Goal: Information Seeking & Learning: Learn about a topic

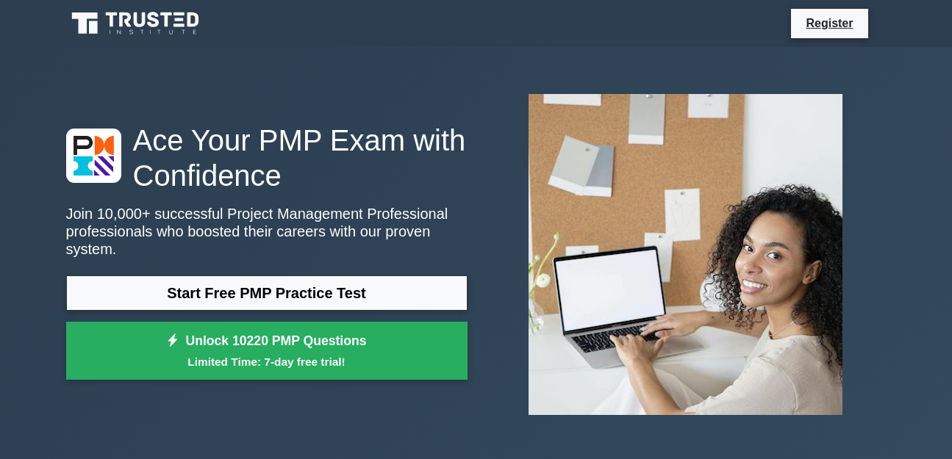
click at [332, 282] on link "Start Free PMP Practice Test" at bounding box center [266, 293] width 401 height 35
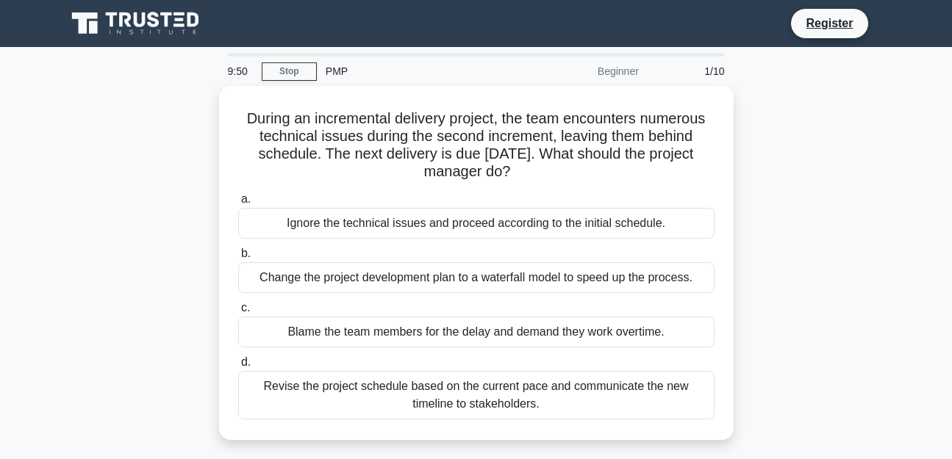
click at [841, 262] on div "During an incremental delivery project, the team encounters numerous technical …" at bounding box center [476, 272] width 838 height 372
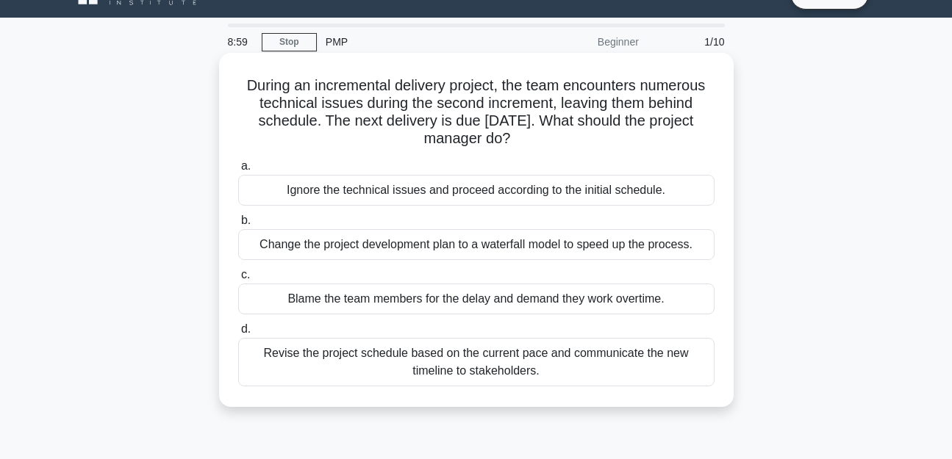
click at [595, 370] on div "Revise the project schedule based on the current pace and communicate the new t…" at bounding box center [476, 362] width 476 height 49
click at [238, 334] on input "d. Revise the project schedule based on the current pace and communicate the ne…" at bounding box center [238, 330] width 0 height 10
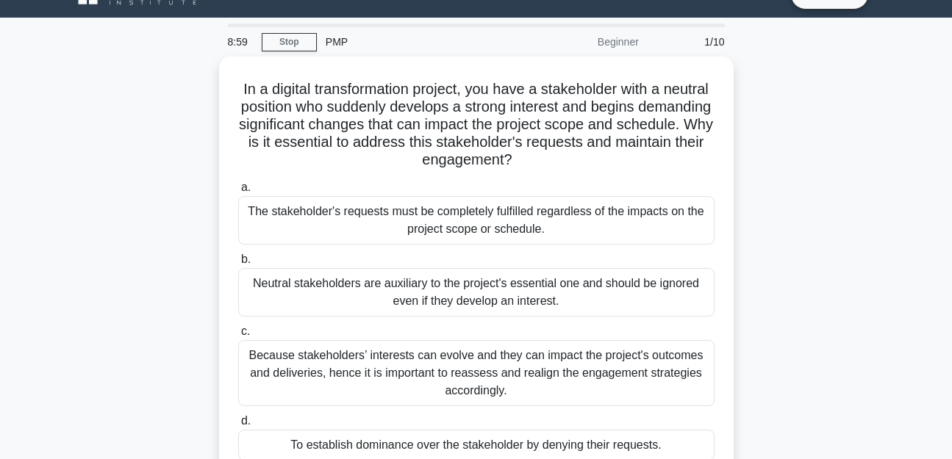
scroll to position [0, 0]
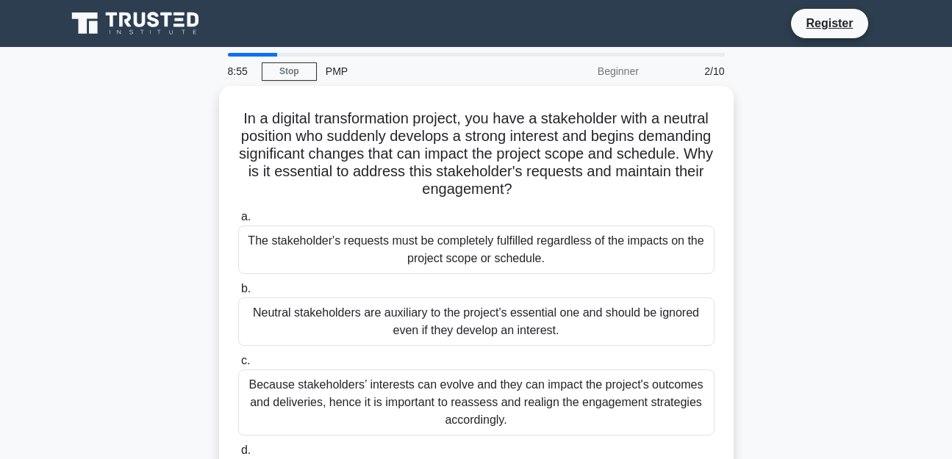
click at [850, 189] on div "In a digital transformation project, you have a stakeholder with a neutral posi…" at bounding box center [476, 307] width 838 height 442
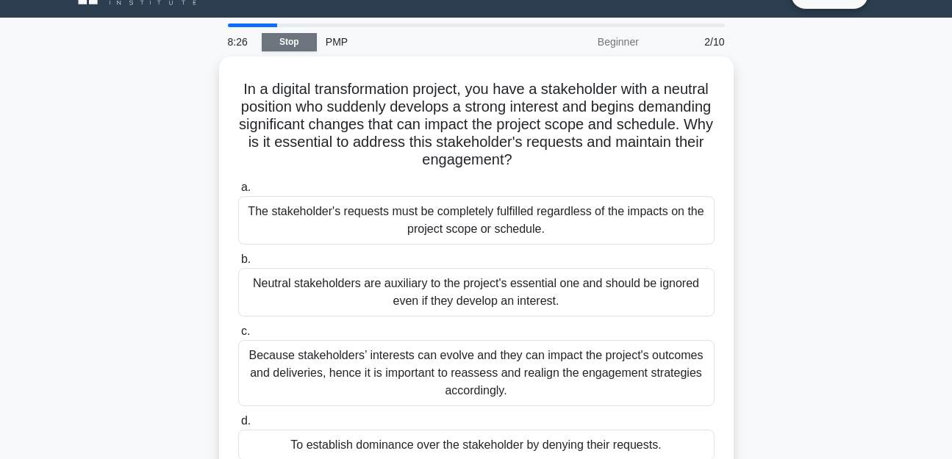
click at [286, 46] on link "Stop" at bounding box center [289, 42] width 55 height 18
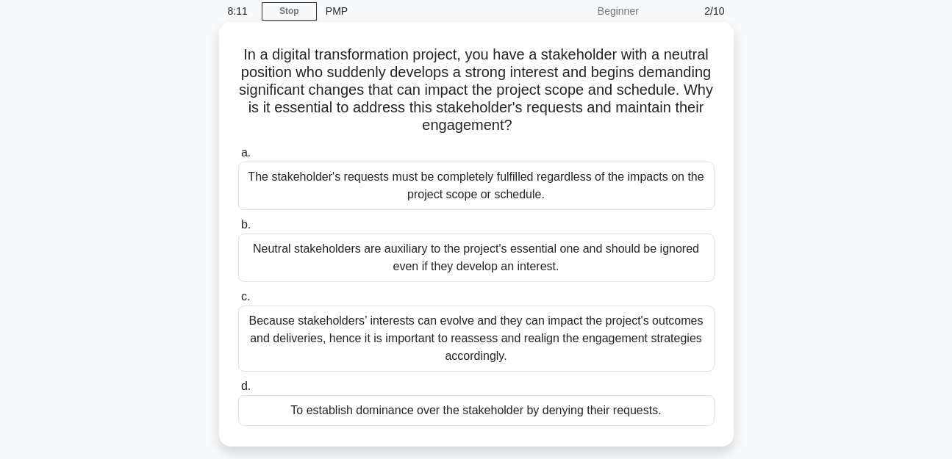
scroll to position [59, 0]
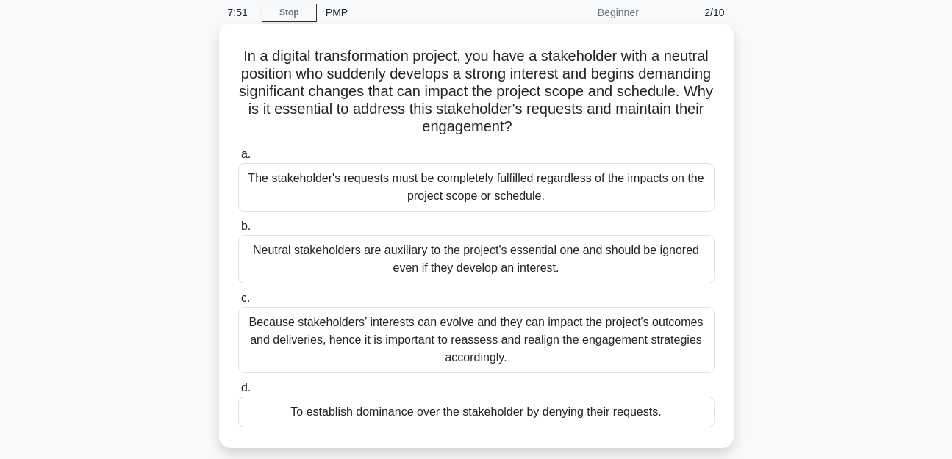
click at [529, 348] on div "Because stakeholders’ interests can evolve and they can impact the project's ou…" at bounding box center [476, 340] width 476 height 66
click at [238, 304] on input "c. Because stakeholders’ interests can evolve and they can impact the project's…" at bounding box center [238, 299] width 0 height 10
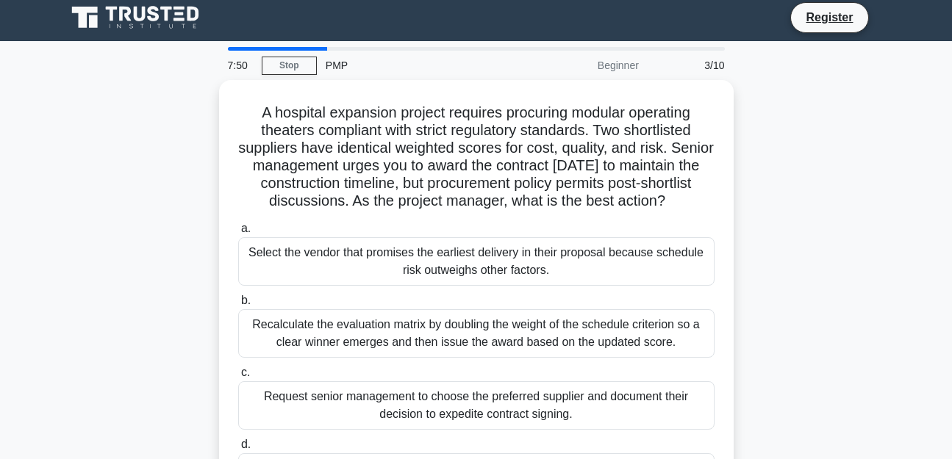
scroll to position [0, 0]
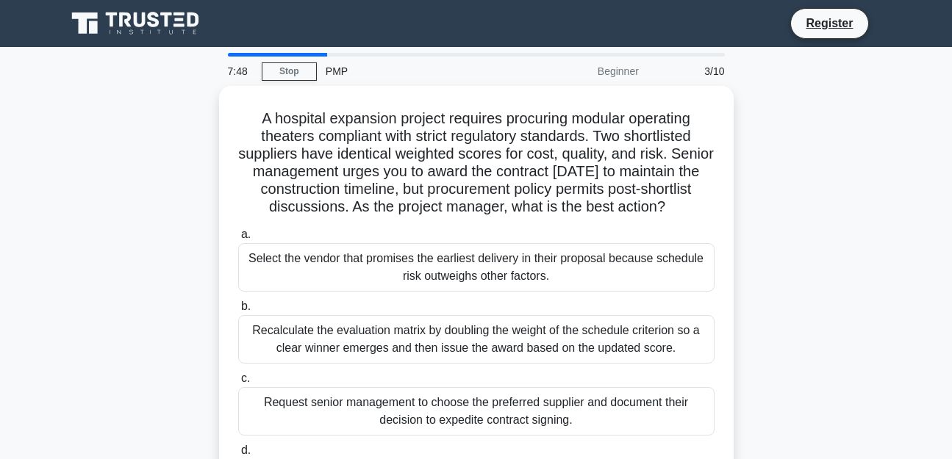
click at [844, 229] on div "A hospital expansion project requires procuring modular operating theaters comp…" at bounding box center [476, 316] width 838 height 460
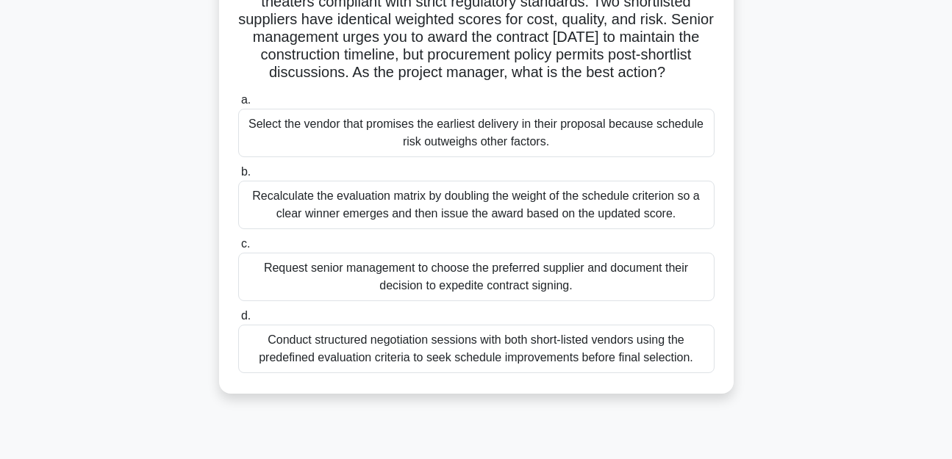
scroll to position [147, 0]
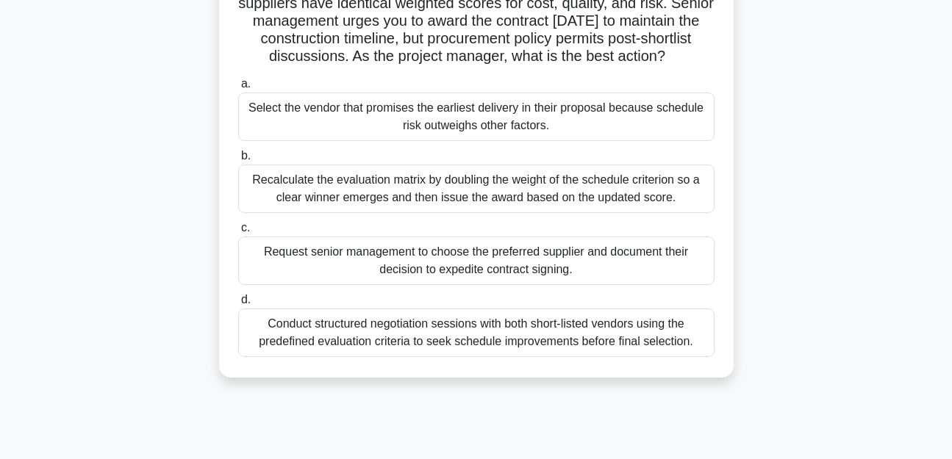
click at [629, 346] on div "Conduct structured negotiation sessions with both short-listed vendors using th…" at bounding box center [476, 333] width 476 height 49
click at [238, 305] on input "d. Conduct structured negotiation sessions with both short-listed vendors using…" at bounding box center [238, 300] width 0 height 10
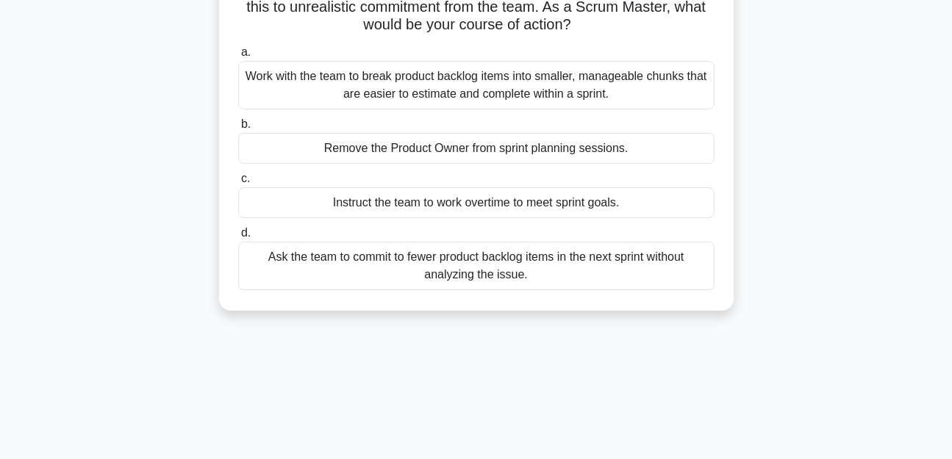
scroll to position [2, 0]
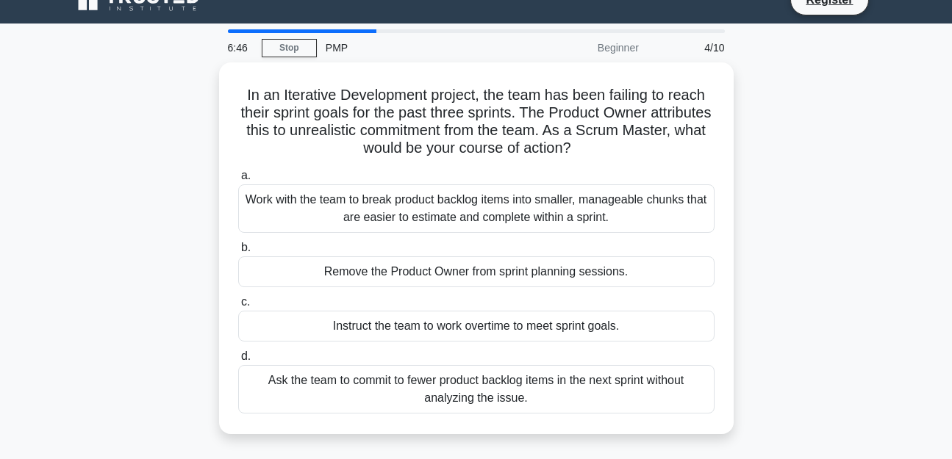
click at [864, 223] on div "In an Iterative Development project, the team has been failing to reach their s…" at bounding box center [476, 257] width 838 height 390
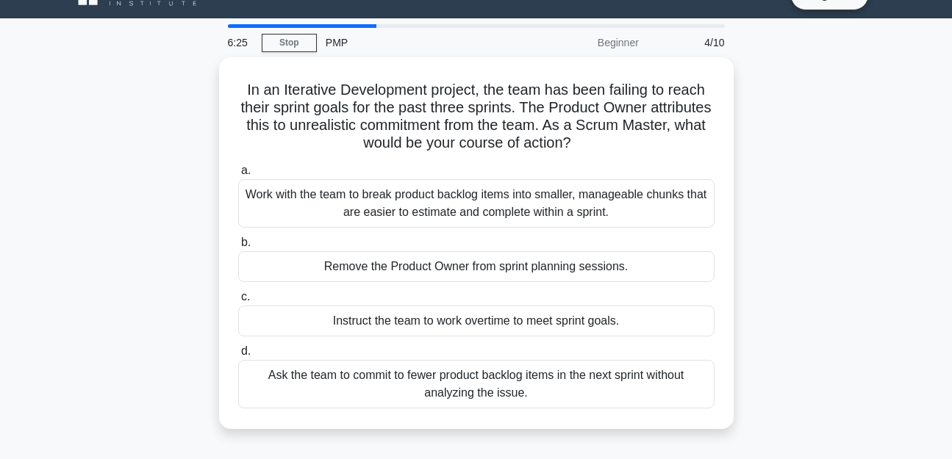
scroll to position [29, 0]
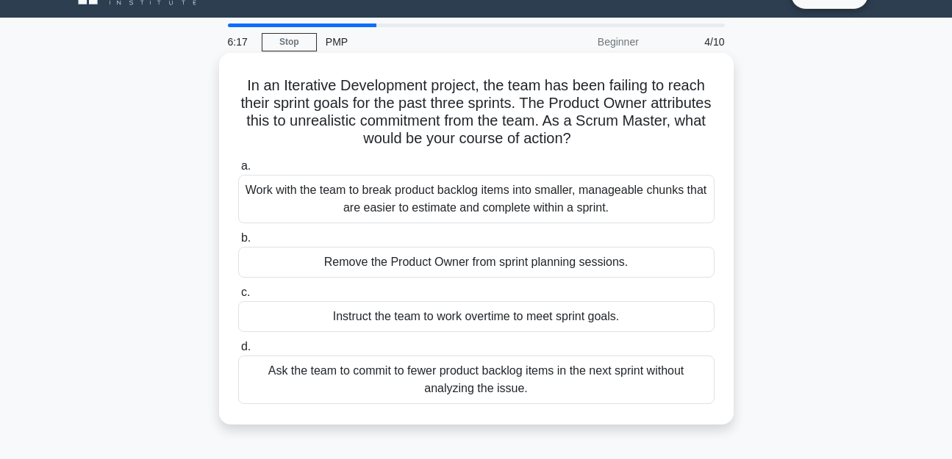
click at [662, 206] on div "Work with the team to break product backlog items into smaller, manageable chun…" at bounding box center [476, 199] width 476 height 49
click at [238, 171] on input "a. Work with the team to break product backlog items into smaller, manageable c…" at bounding box center [238, 167] width 0 height 10
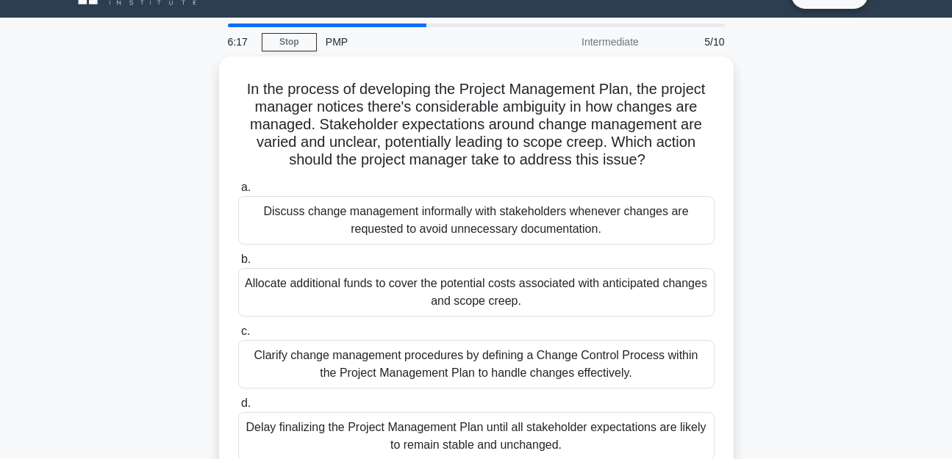
scroll to position [0, 0]
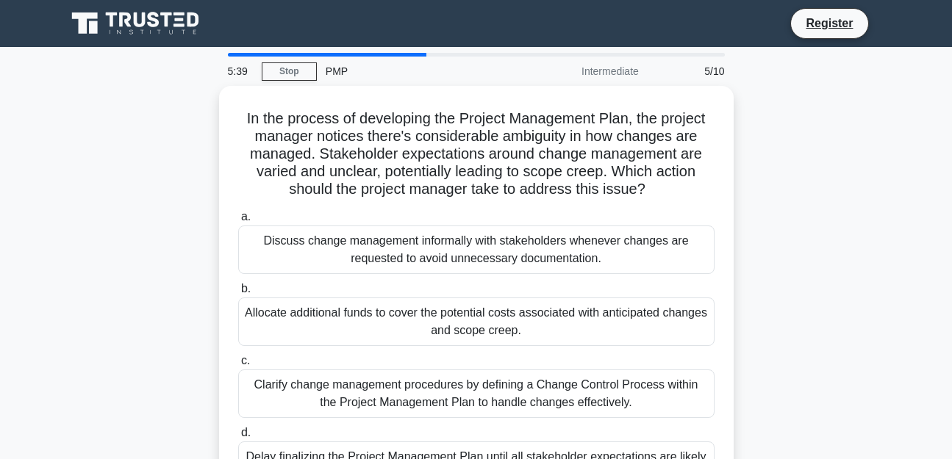
click at [850, 321] on div "In the process of developing the Project Management Plan, the project manager n…" at bounding box center [476, 307] width 838 height 442
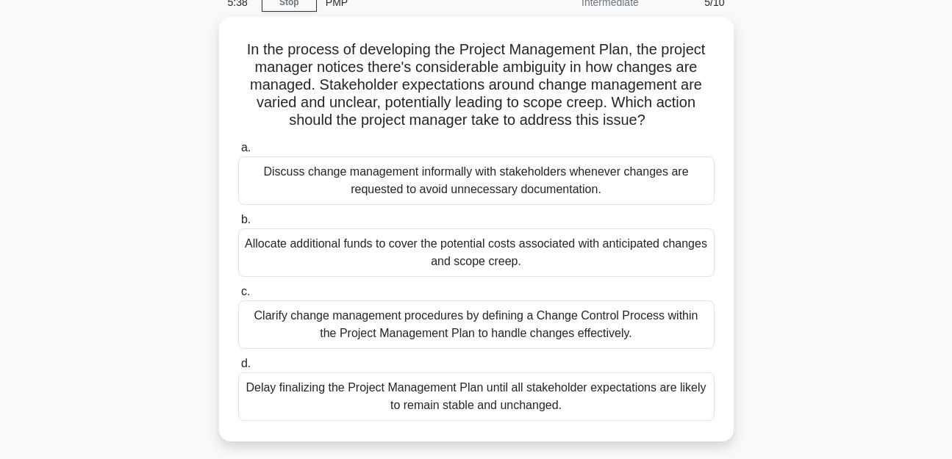
scroll to position [88, 0]
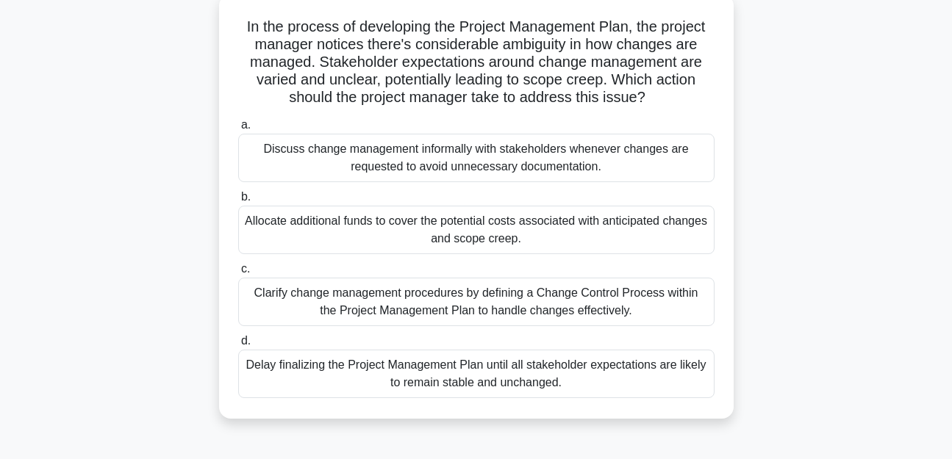
click at [630, 309] on div "Clarify change management procedures by defining a Change Control Process withi…" at bounding box center [476, 302] width 476 height 49
click at [238, 274] on input "c. Clarify change management procedures by defining a Change Control Process wi…" at bounding box center [238, 270] width 0 height 10
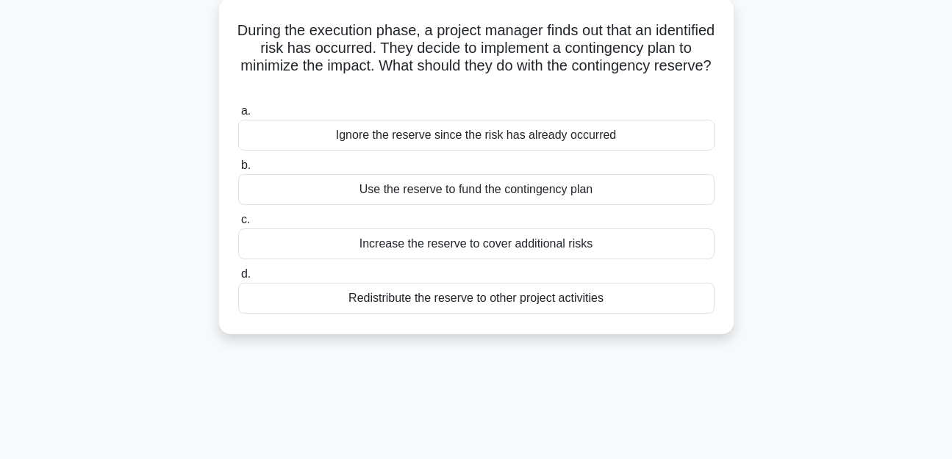
scroll to position [0, 0]
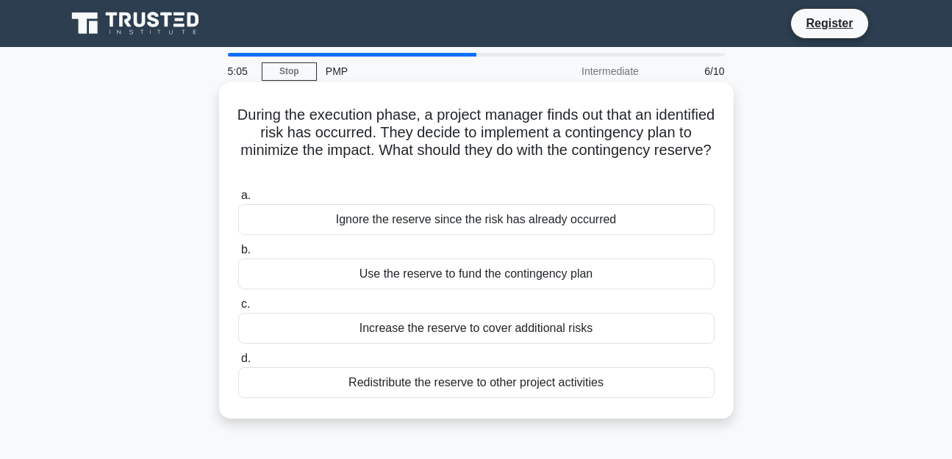
click at [639, 384] on div "Redistribute the reserve to other project activities" at bounding box center [476, 383] width 476 height 31
click at [238, 364] on input "d. Redistribute the reserve to other project activities" at bounding box center [238, 359] width 0 height 10
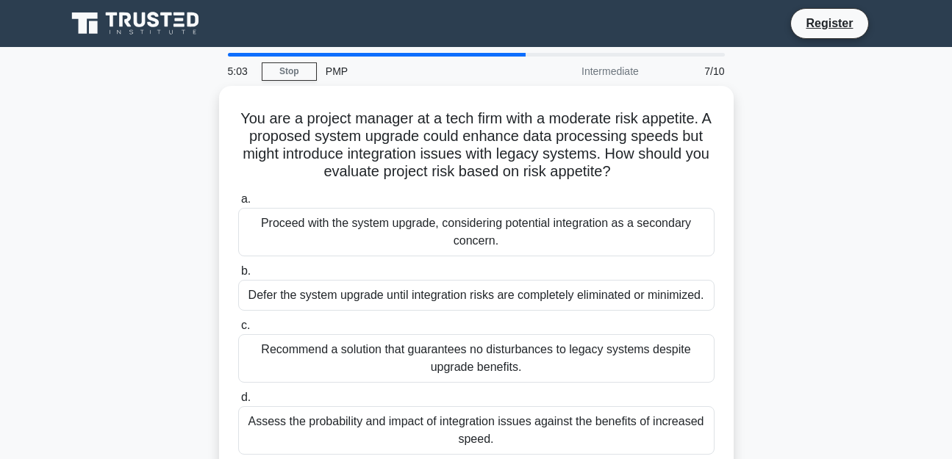
click at [857, 250] on div "You are a project manager at a tech firm with a moderate risk appetite. A propo…" at bounding box center [476, 289] width 838 height 407
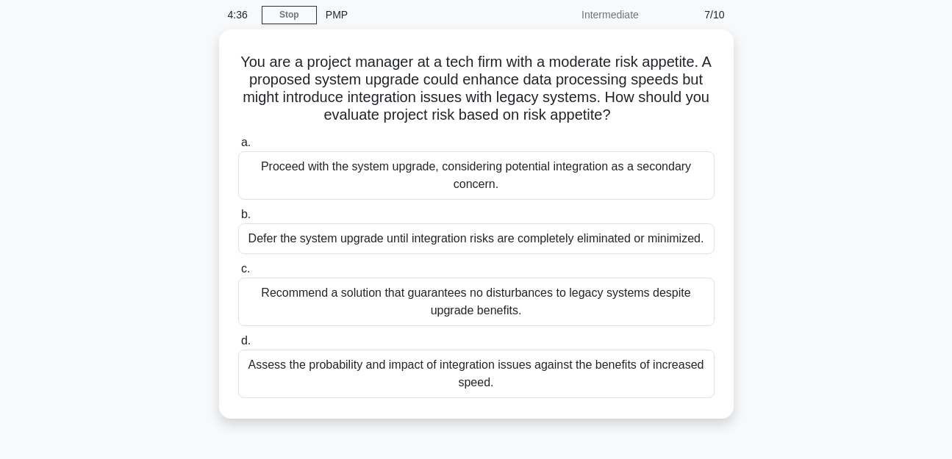
scroll to position [59, 0]
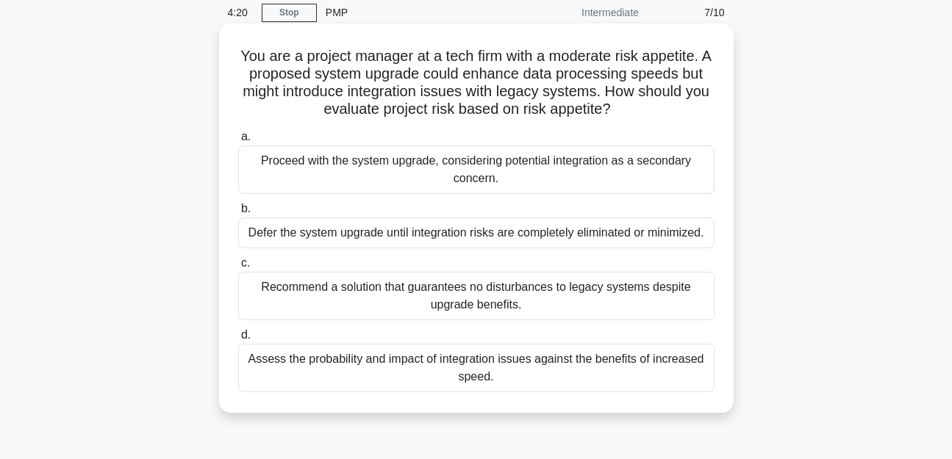
click at [598, 376] on div "Assess the probability and impact of integration issues against the benefits of…" at bounding box center [476, 368] width 476 height 49
click at [238, 340] on input "d. Assess the probability and impact of integration issues against the benefits…" at bounding box center [238, 336] width 0 height 10
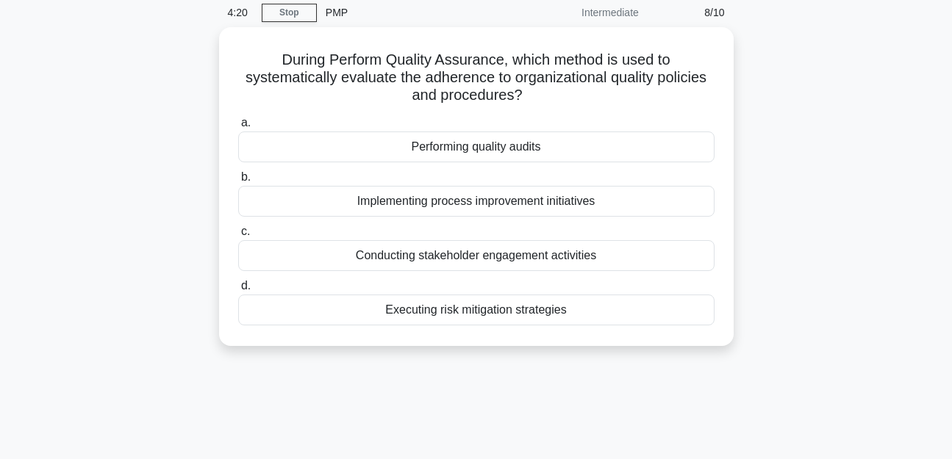
scroll to position [0, 0]
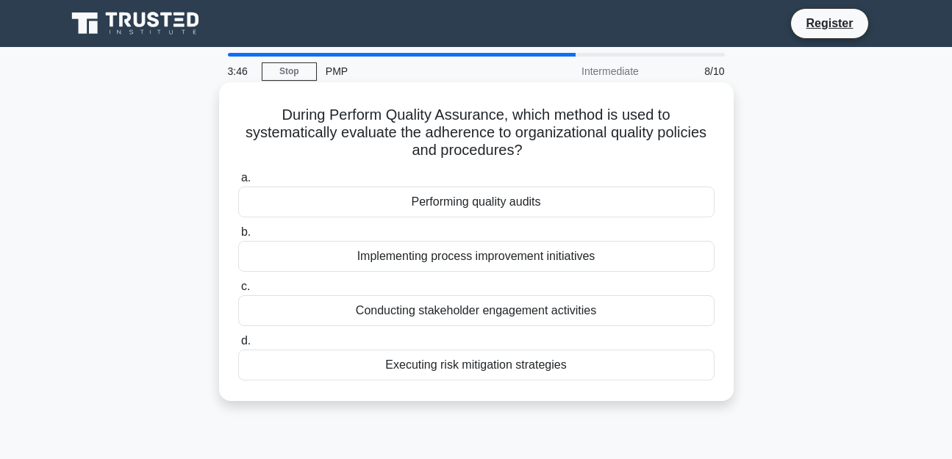
click at [589, 260] on div "Implementing process improvement initiatives" at bounding box center [476, 256] width 476 height 31
click at [238, 237] on input "b. Implementing process improvement initiatives" at bounding box center [238, 233] width 0 height 10
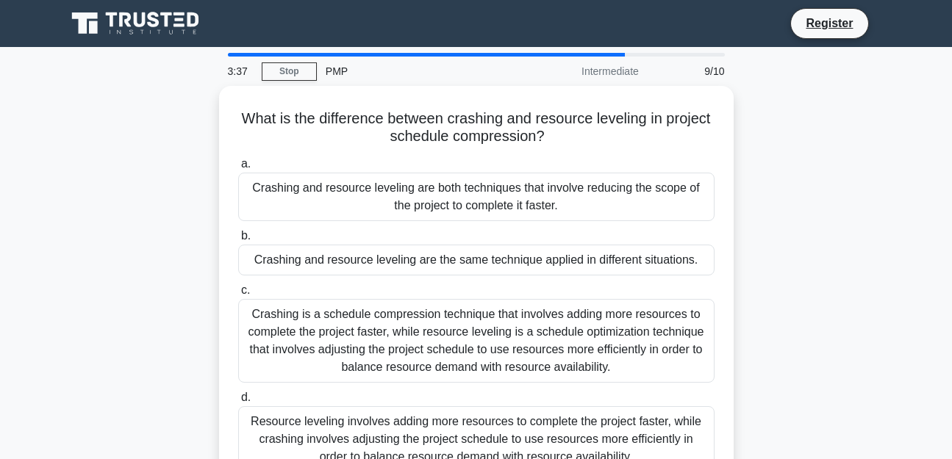
click at [803, 241] on div "What is the difference between crashing and resource leveling in project schedu…" at bounding box center [476, 298] width 838 height 425
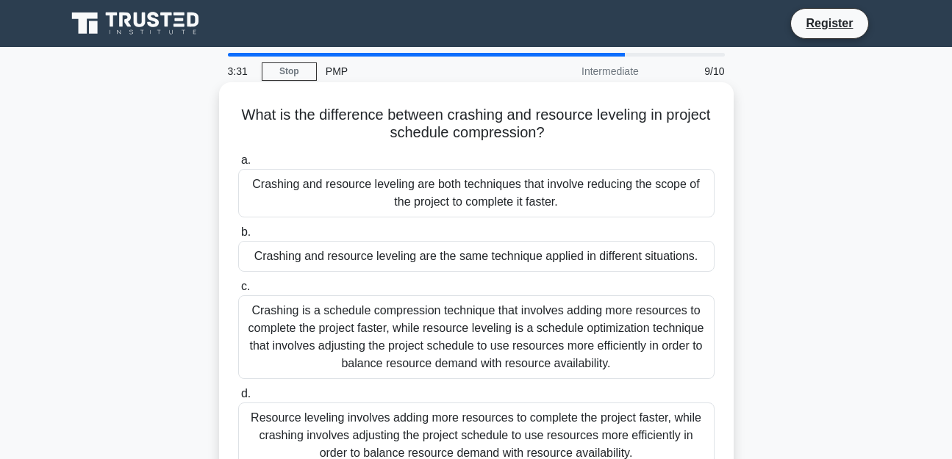
click at [553, 430] on div "Resource leveling involves adding more resources to complete the project faster…" at bounding box center [476, 436] width 476 height 66
click at [238, 399] on input "d. Resource leveling involves adding more resources to complete the project fas…" at bounding box center [238, 395] width 0 height 10
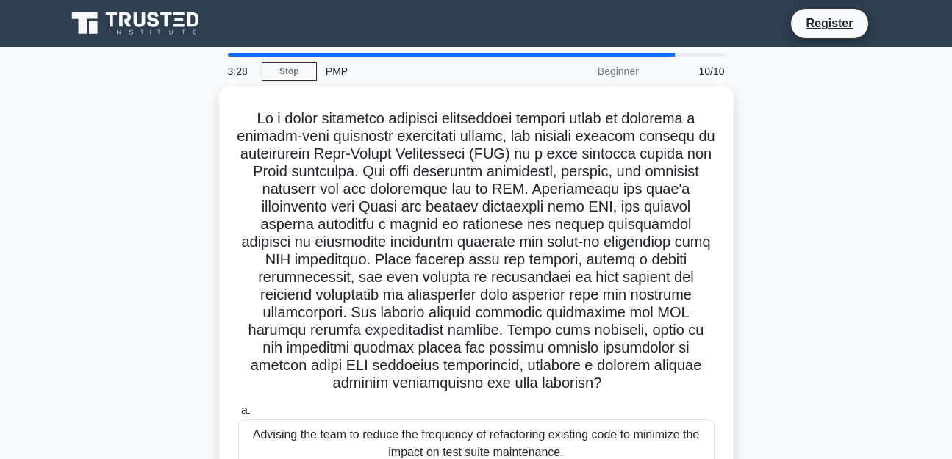
click at [864, 229] on div ".spinner_0XTQ{transform-origin:center;animation:spinner_y6GP .75s linear infini…" at bounding box center [476, 404] width 838 height 637
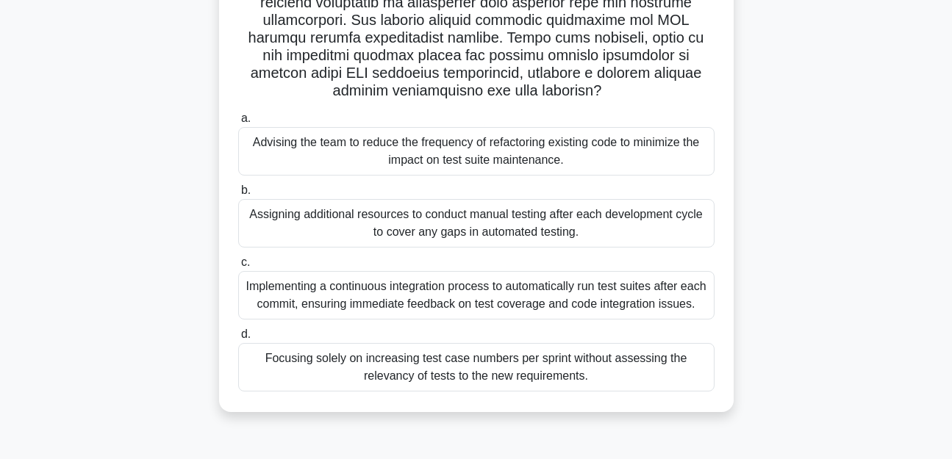
scroll to position [294, 0]
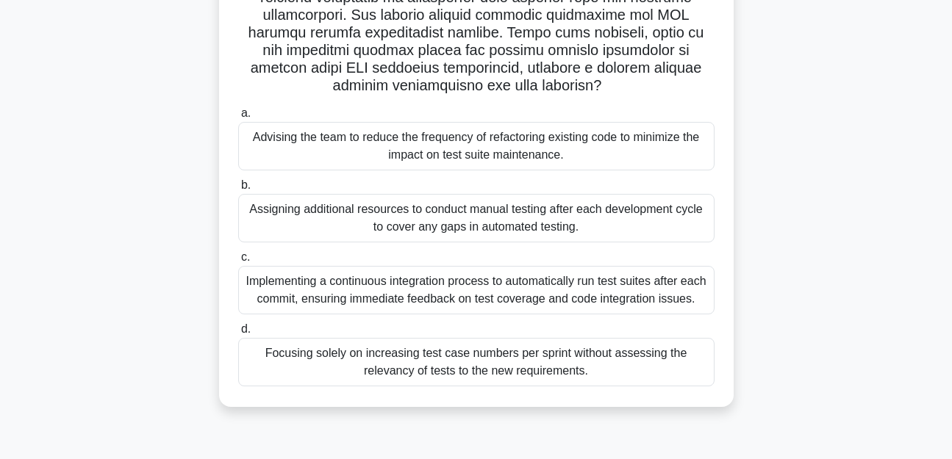
click at [618, 291] on div "Implementing a continuous integration process to automatically run test suites …" at bounding box center [476, 290] width 476 height 49
click at [238, 262] on input "c. Implementing a continuous integration process to automatically run test suit…" at bounding box center [238, 258] width 0 height 10
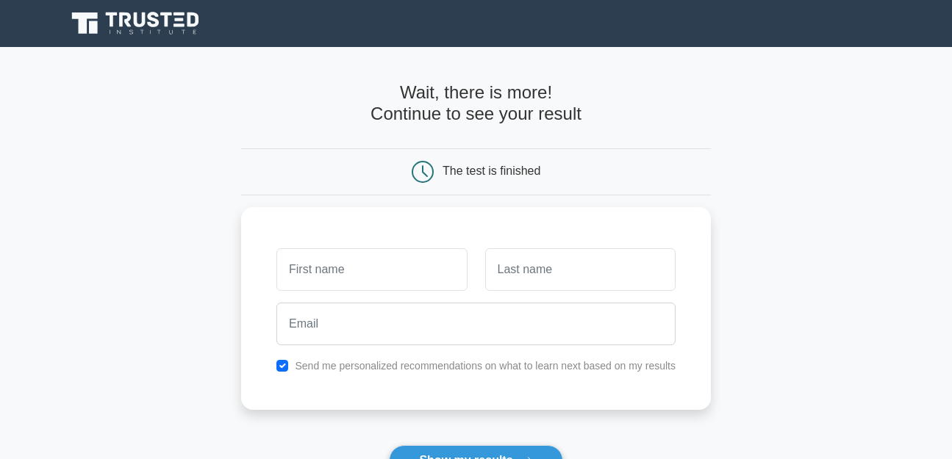
click at [850, 222] on main "Wait, there is more! Continue to see your result The test is finished and the" at bounding box center [476, 311] width 952 height 529
click at [448, 168] on div "The test is finished" at bounding box center [491, 171] width 98 height 12
type input "ADENIKE"
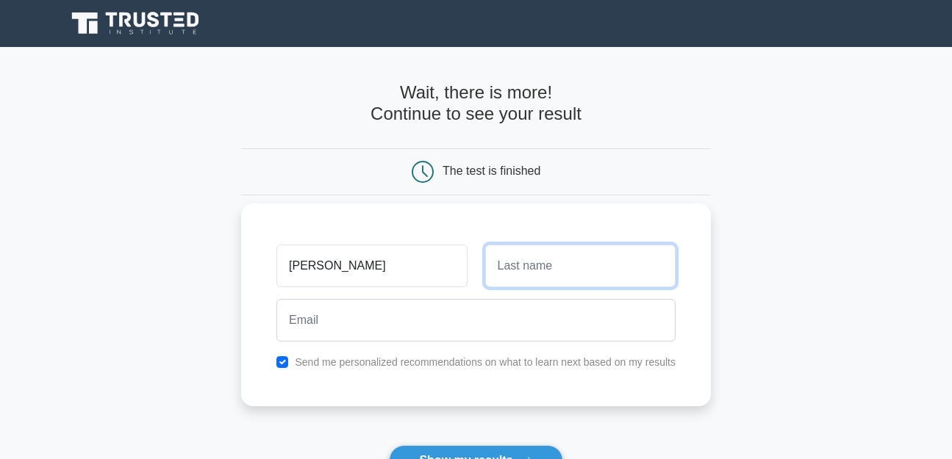
click at [556, 270] on input "text" at bounding box center [580, 266] width 190 height 43
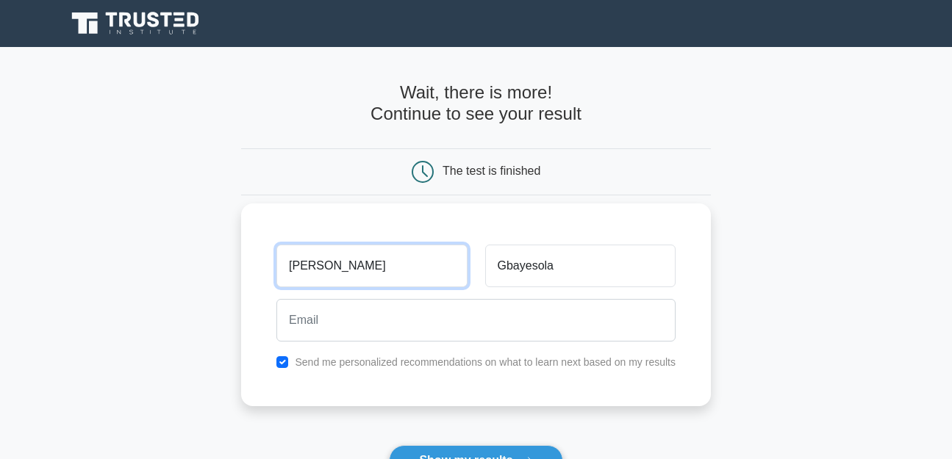
click at [378, 266] on input "ADENIKE" at bounding box center [371, 266] width 190 height 43
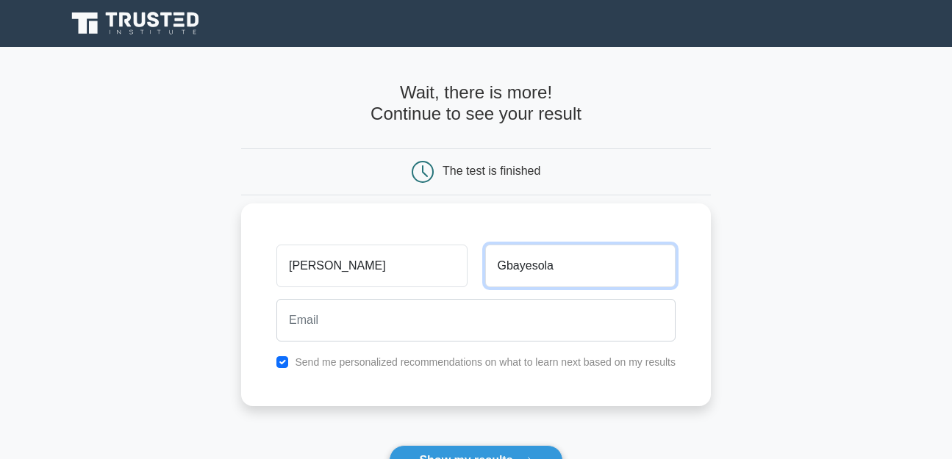
click at [552, 264] on input "Gbayesola" at bounding box center [580, 266] width 190 height 43
type input "GBAYESOLA"
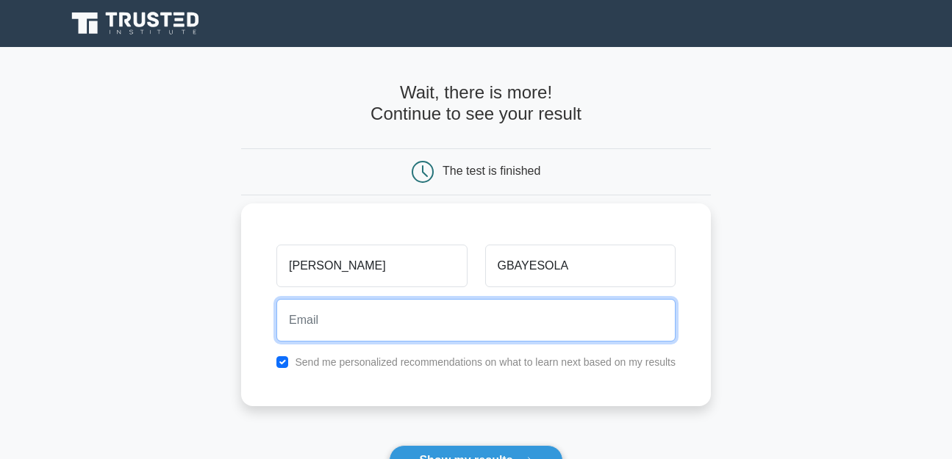
click at [401, 327] on input "email" at bounding box center [475, 320] width 399 height 43
type input "sussangbayesola@gmail.com"
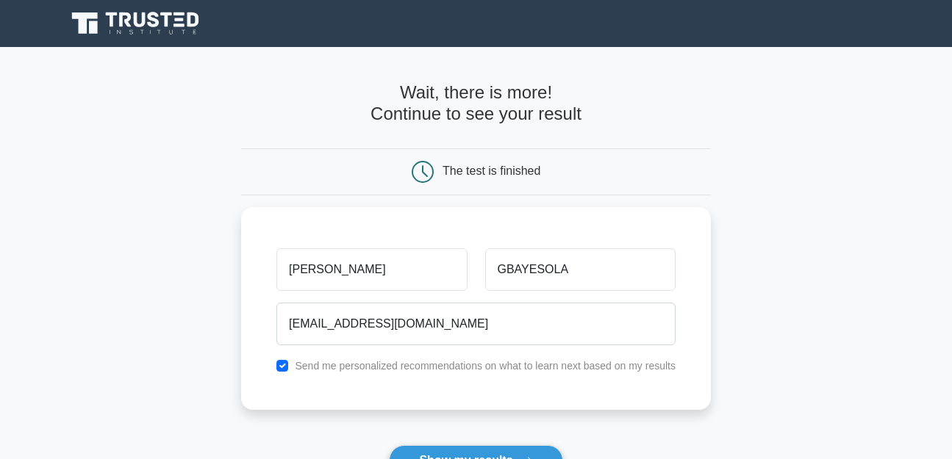
click at [885, 287] on main "Wait, there is more! Continue to see your result The test is finished ADENIKE" at bounding box center [476, 311] width 952 height 529
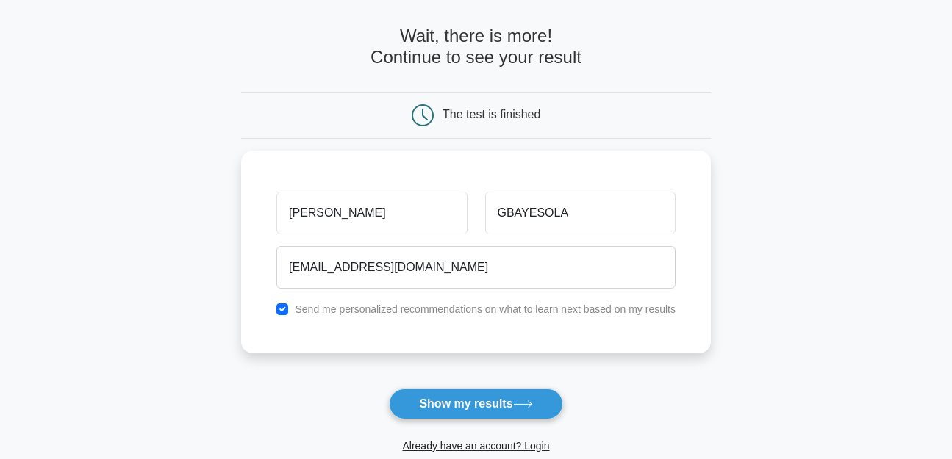
scroll to position [59, 0]
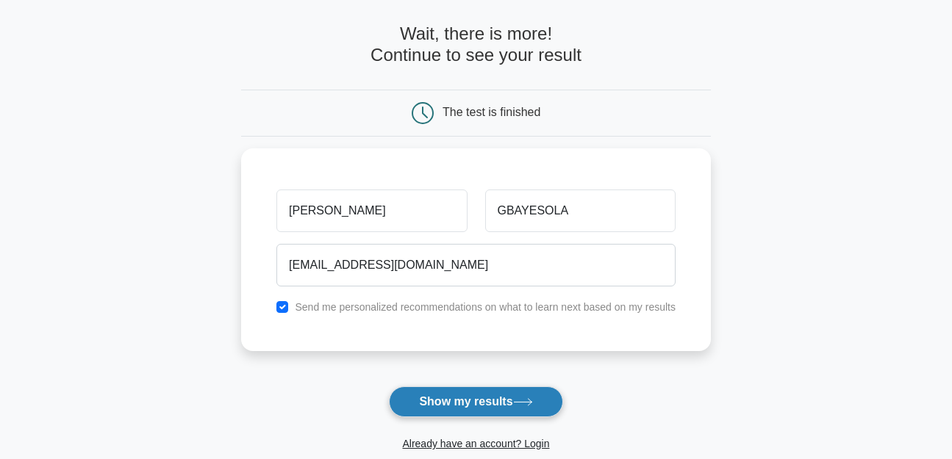
click at [506, 402] on button "Show my results" at bounding box center [475, 402] width 173 height 31
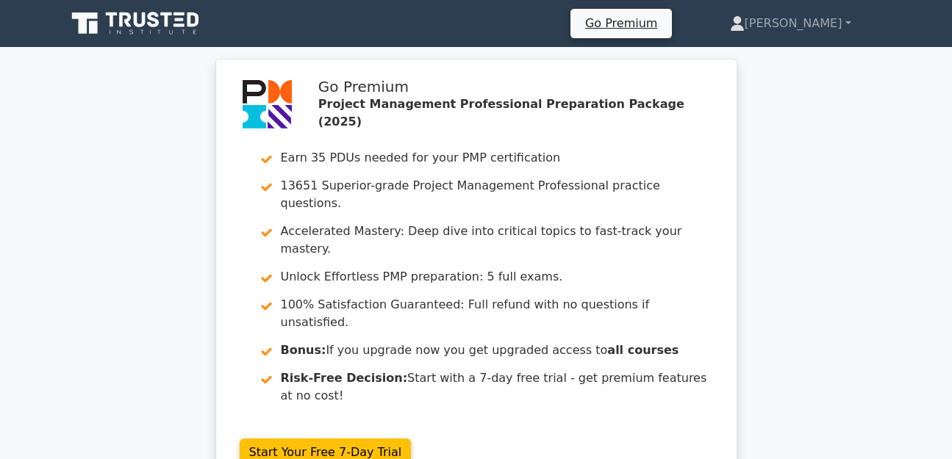
click at [820, 364] on div "Go Premium Project Management Professional Preparation Package (2025) Earn 35 P…" at bounding box center [476, 284] width 952 height 450
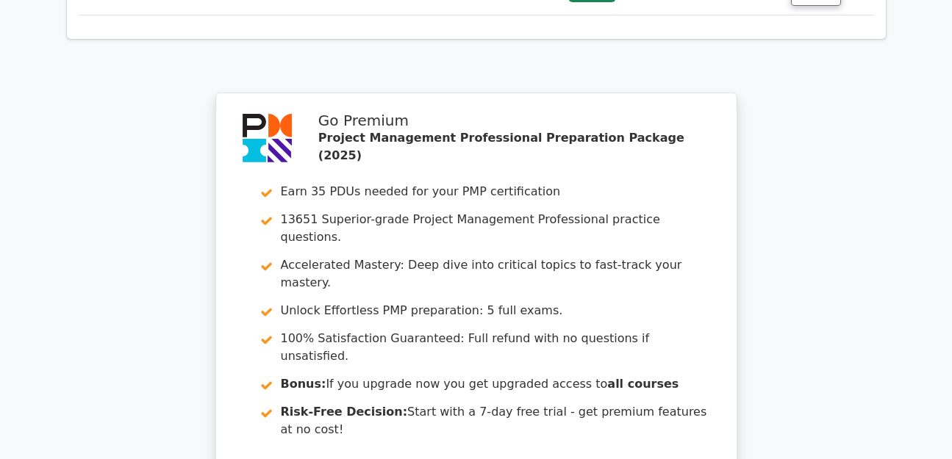
scroll to position [2511, 0]
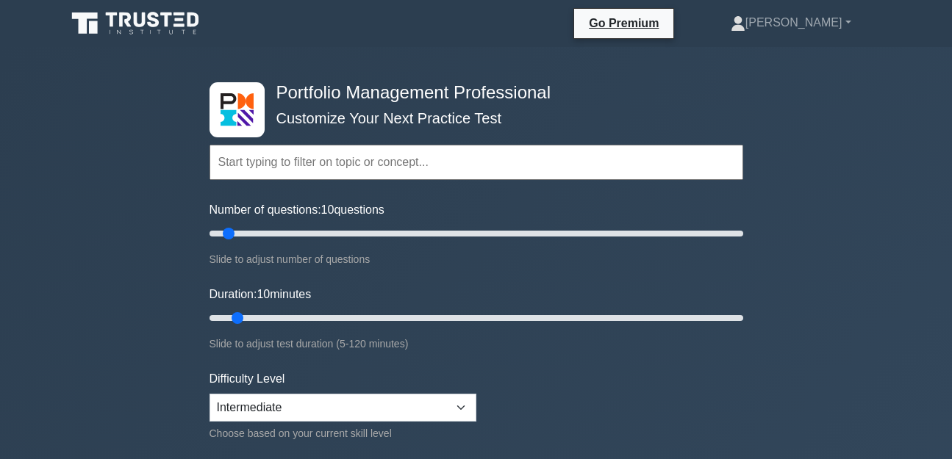
click at [383, 164] on input "text" at bounding box center [476, 162] width 534 height 35
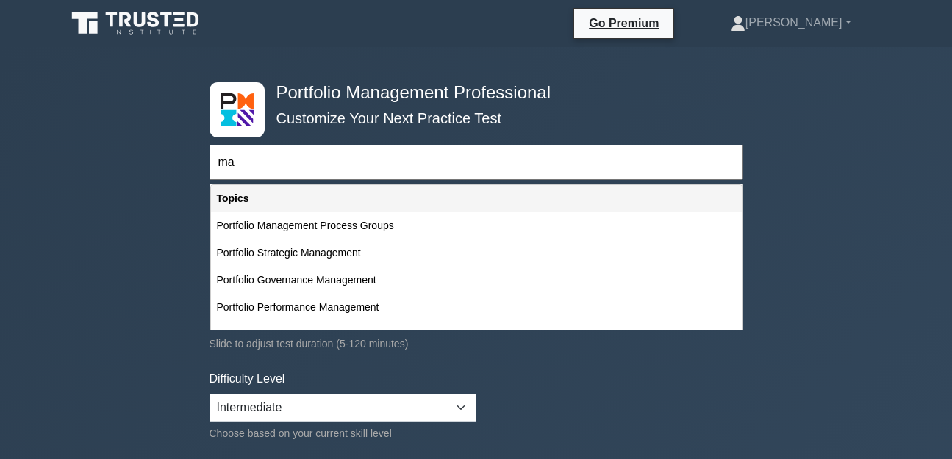
type input "m"
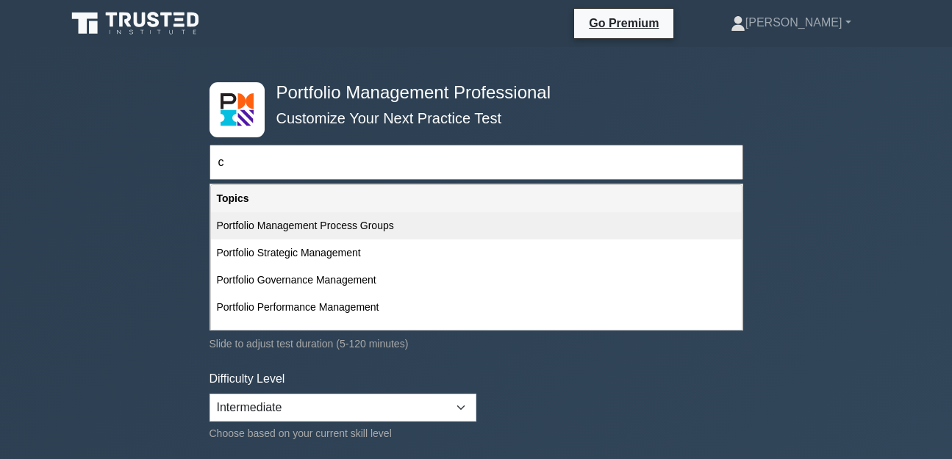
click at [389, 223] on div "Portfolio Management Process Groups" at bounding box center [476, 225] width 531 height 27
type input "Portfolio Management Process Groups"
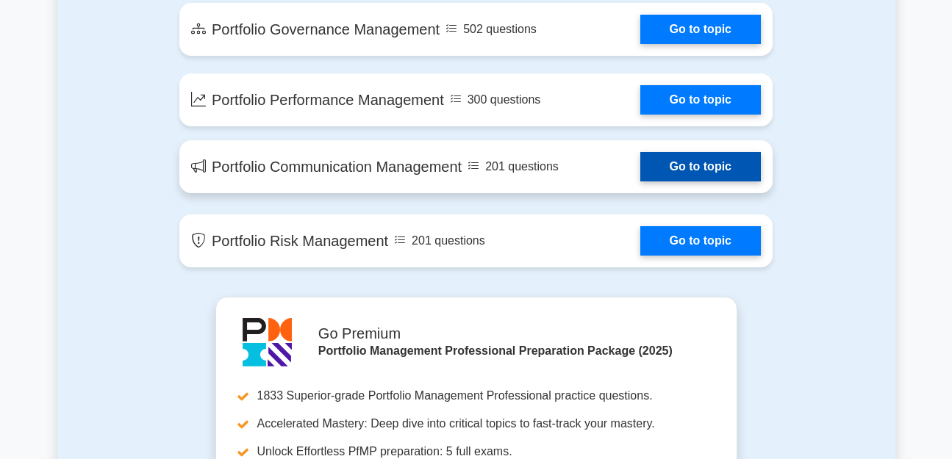
scroll to position [1205, 0]
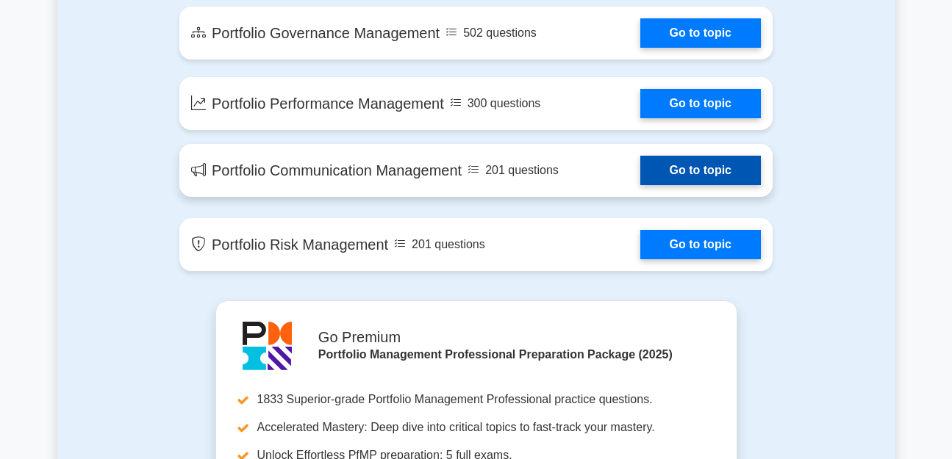
click at [640, 158] on link "Go to topic" at bounding box center [700, 170] width 121 height 29
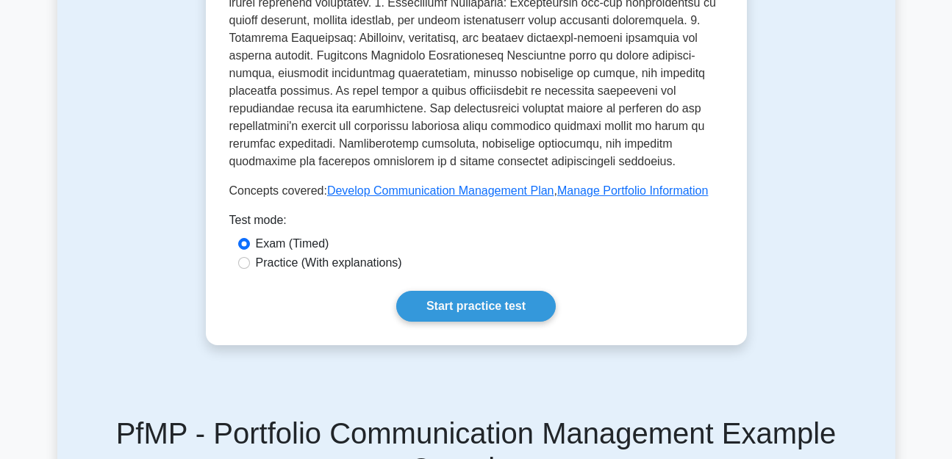
scroll to position [706, 0]
